Goal: Information Seeking & Learning: Learn about a topic

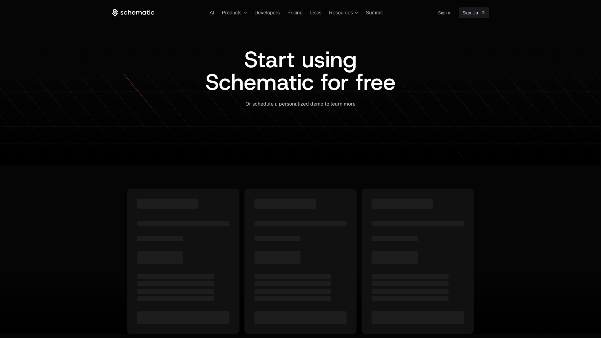
click at [130, 9] on icon at bounding box center [133, 13] width 42 height 8
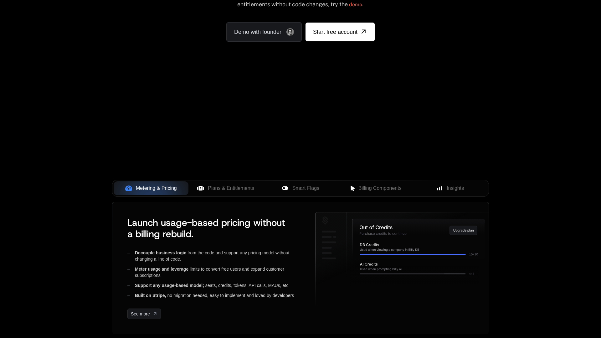
scroll to position [133, 0]
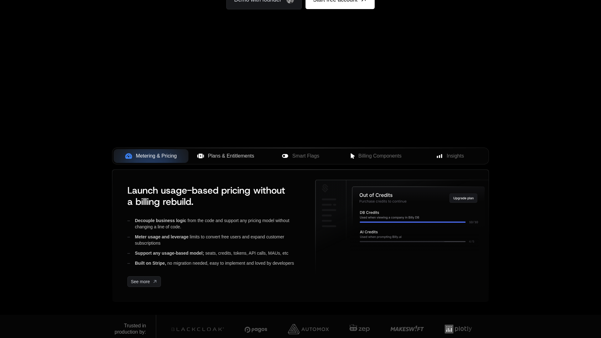
click at [218, 157] on span "Plans & Entitlements" at bounding box center [231, 156] width 46 height 8
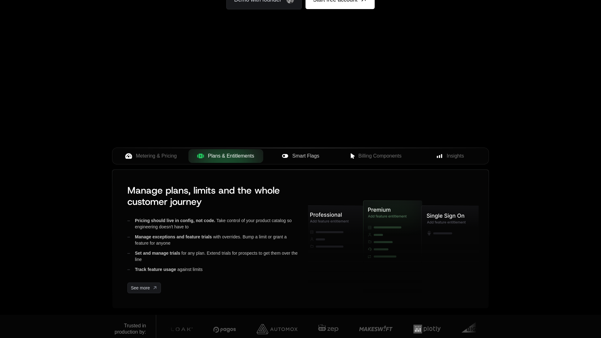
click at [314, 152] on span "Smart Flags" at bounding box center [305, 156] width 27 height 8
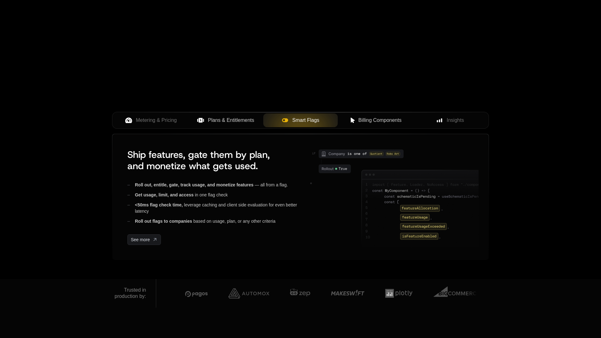
scroll to position [169, 0]
click at [369, 121] on span "Billing Components" at bounding box center [379, 120] width 43 height 8
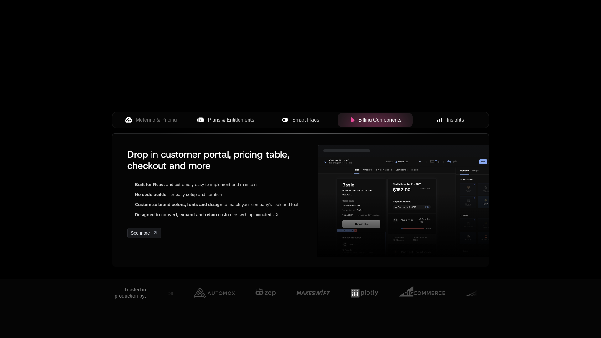
click at [443, 120] on div "Insights" at bounding box center [450, 120] width 65 height 8
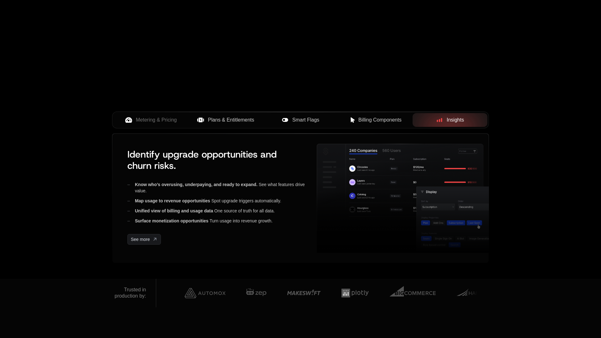
click at [361, 119] on span "Billing Components" at bounding box center [379, 120] width 43 height 8
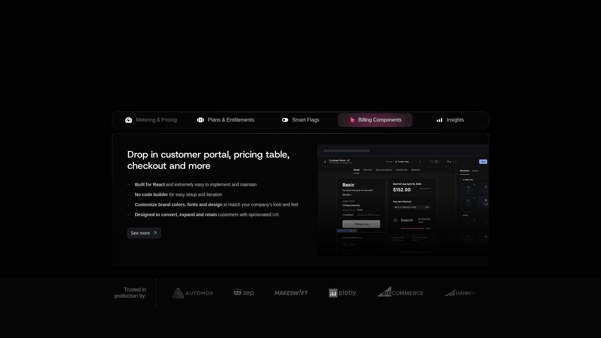
click at [300, 121] on span "Smart Flags" at bounding box center [305, 120] width 27 height 8
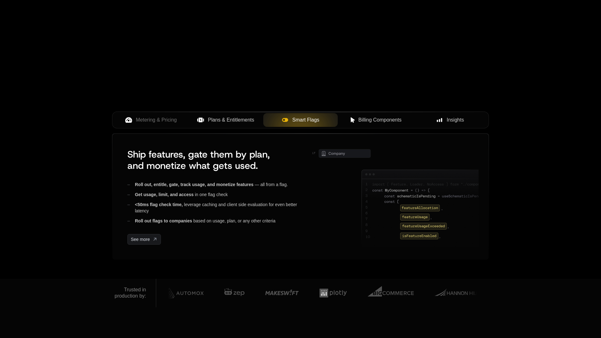
click at [378, 119] on span "Billing Components" at bounding box center [379, 120] width 43 height 8
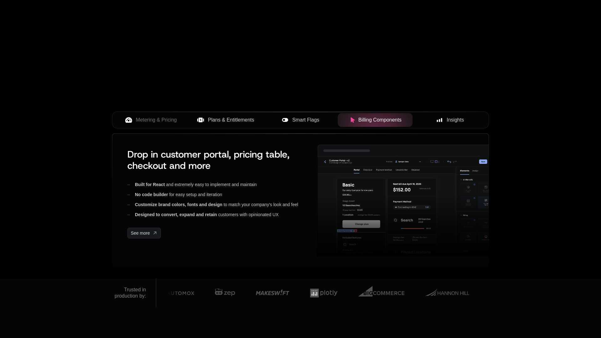
click at [452, 118] on span "Insights" at bounding box center [455, 120] width 17 height 8
